Goal: Task Accomplishment & Management: Manage account settings

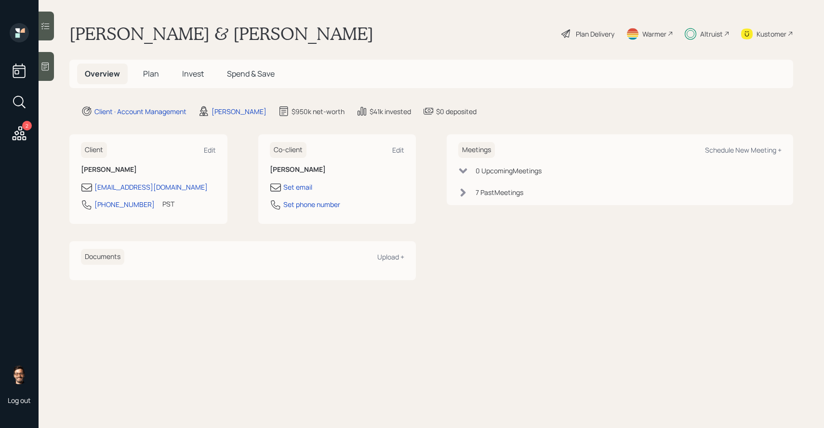
click at [189, 77] on span "Invest" at bounding box center [193, 73] width 22 height 11
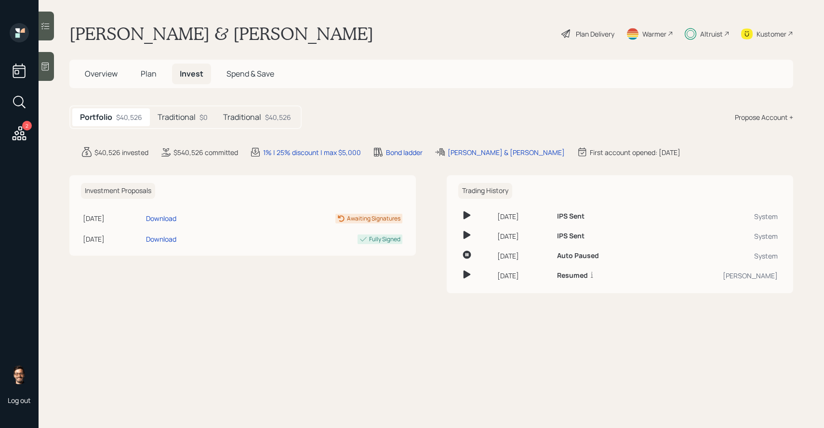
click at [52, 28] on div at bounding box center [46, 26] width 15 height 29
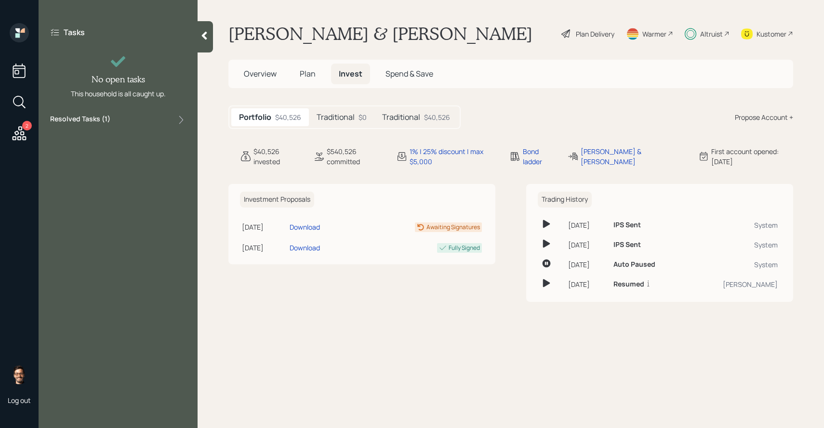
click at [130, 129] on div "Tasks No open tasks This household is all caught up. Resolved Tasks ( 1 )" at bounding box center [118, 76] width 159 height 107
click at [130, 119] on div "Resolved Tasks ( 1 )" at bounding box center [118, 120] width 136 height 12
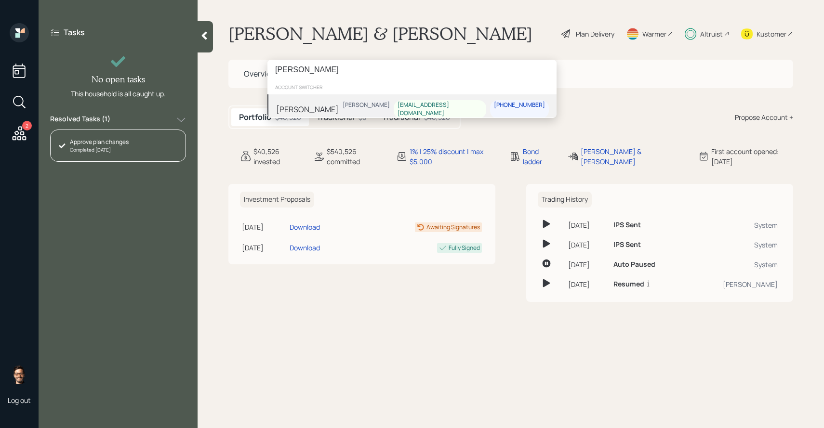
type input "[PERSON_NAME]"
